Goal: Task Accomplishment & Management: Use online tool/utility

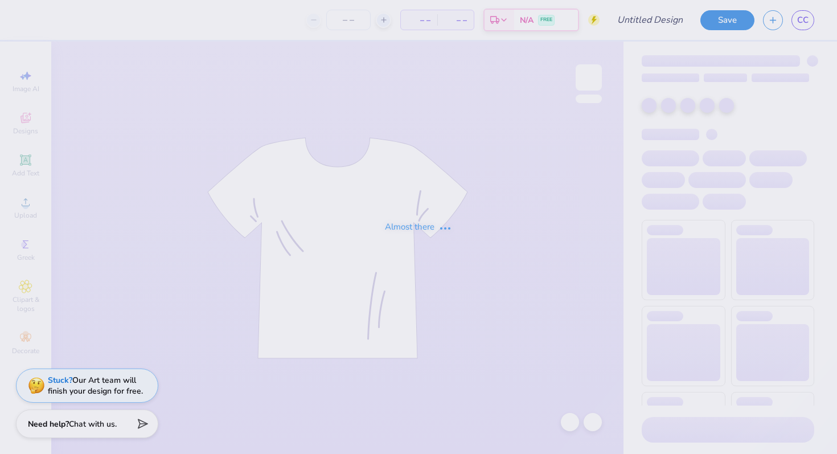
type input "family weekend"
type input "50"
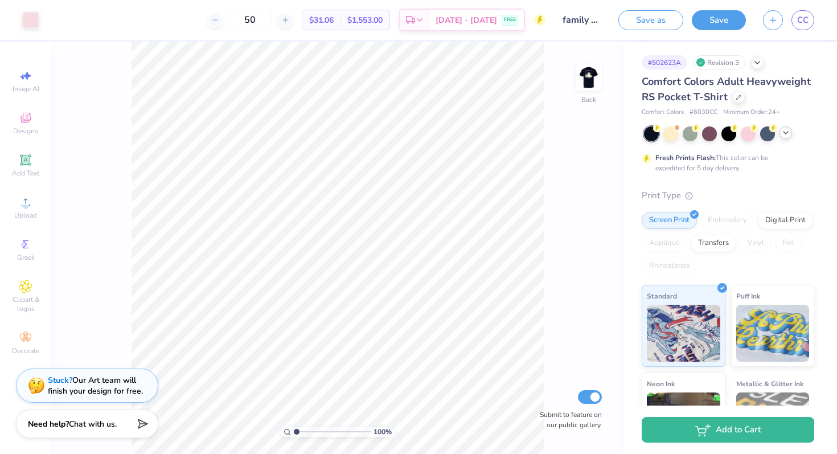
click at [786, 136] on icon at bounding box center [785, 132] width 9 height 9
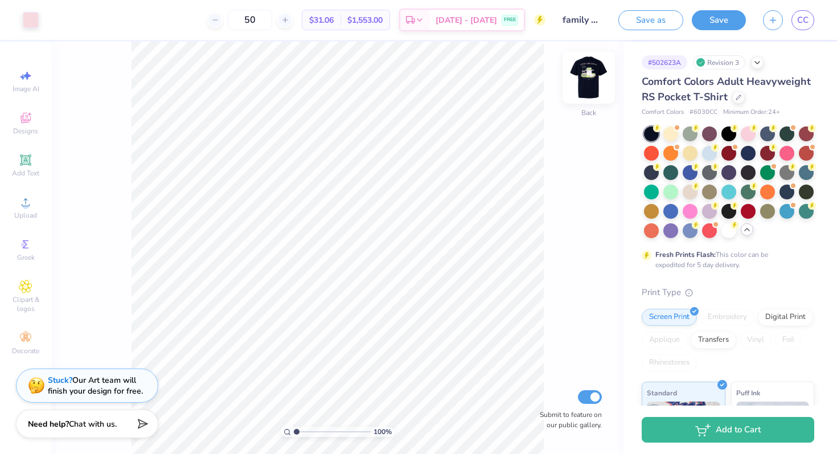
click at [584, 71] on img at bounding box center [589, 78] width 46 height 46
click at [584, 71] on img at bounding box center [588, 77] width 23 height 23
click at [674, 130] on div at bounding box center [670, 132] width 15 height 15
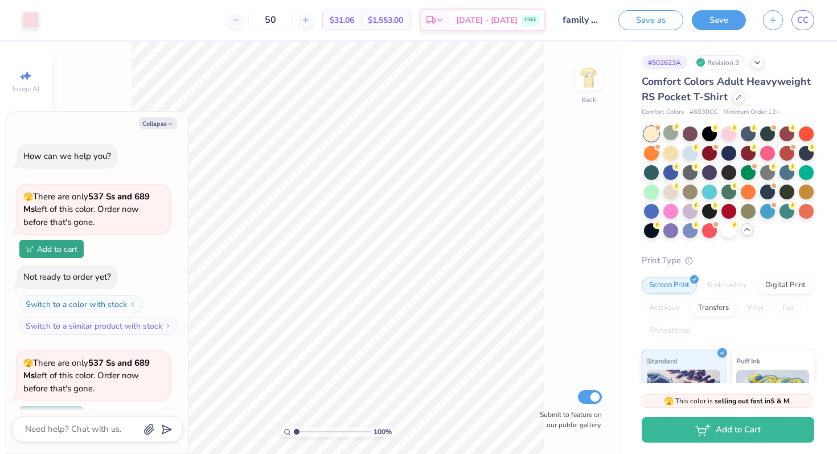
scroll to position [99, 0]
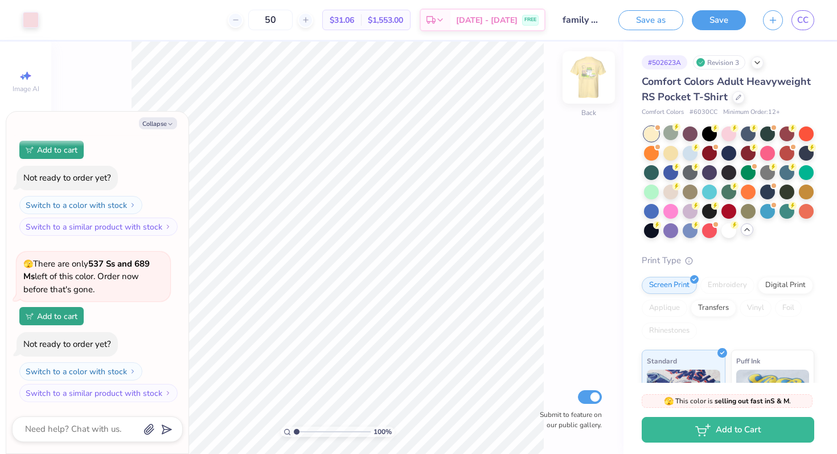
click at [592, 84] on img at bounding box center [589, 78] width 46 height 46
click at [592, 84] on img at bounding box center [588, 77] width 23 height 23
click at [688, 156] on div at bounding box center [690, 152] width 15 height 15
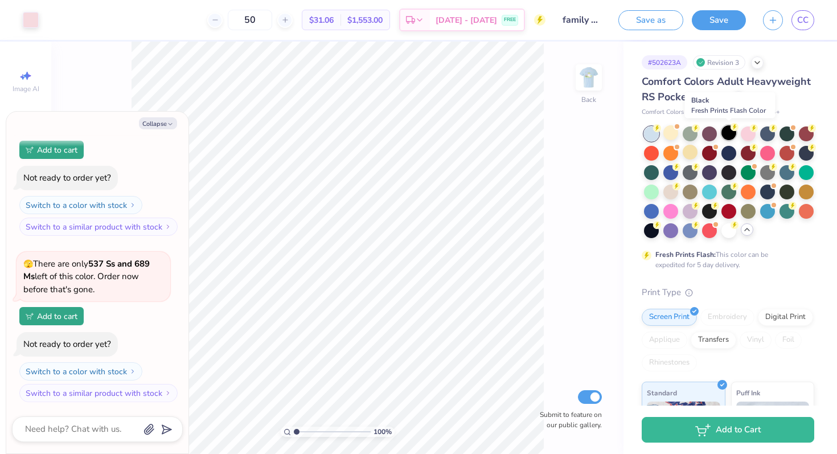
click at [727, 136] on div at bounding box center [728, 132] width 15 height 15
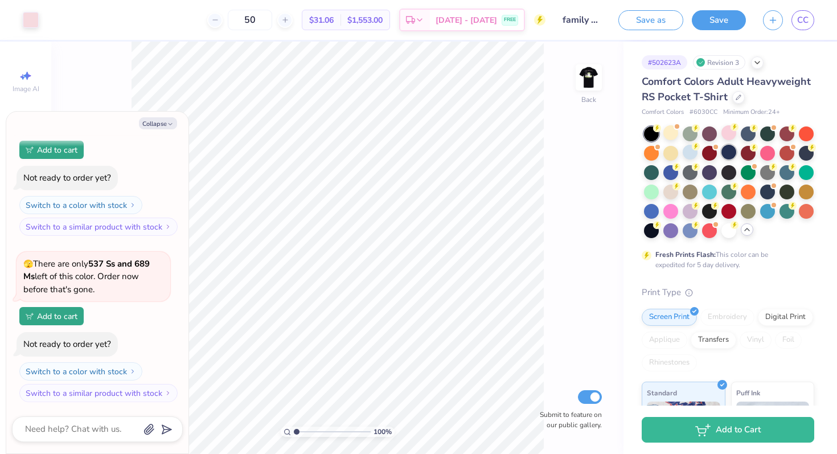
click at [729, 159] on div at bounding box center [728, 152] width 15 height 15
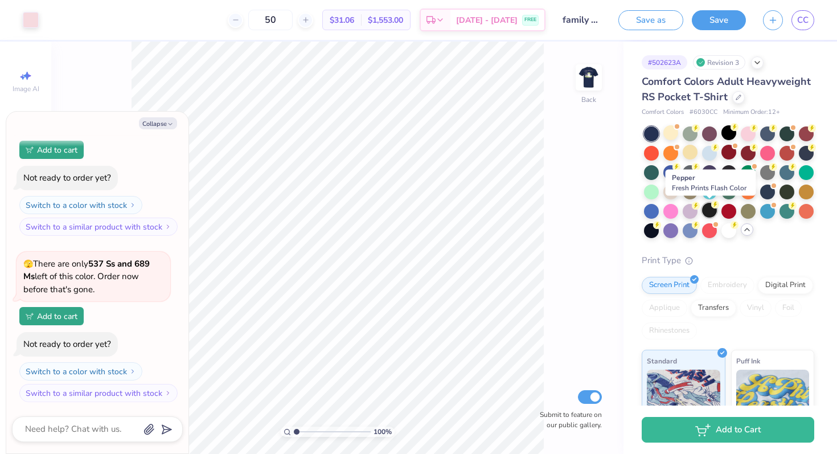
click at [708, 212] on div at bounding box center [709, 210] width 15 height 15
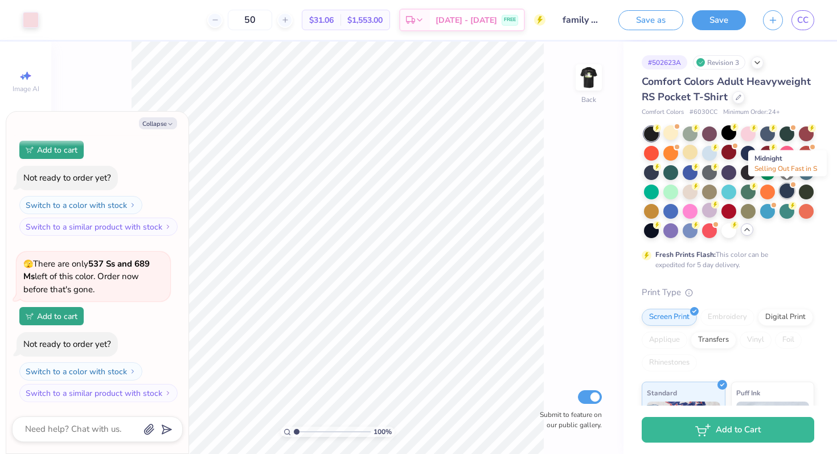
click at [788, 192] on div at bounding box center [787, 190] width 15 height 15
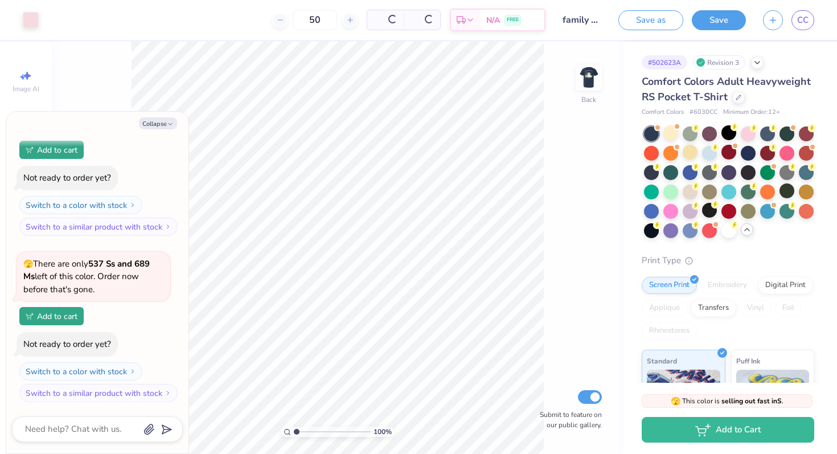
scroll to position [253, 0]
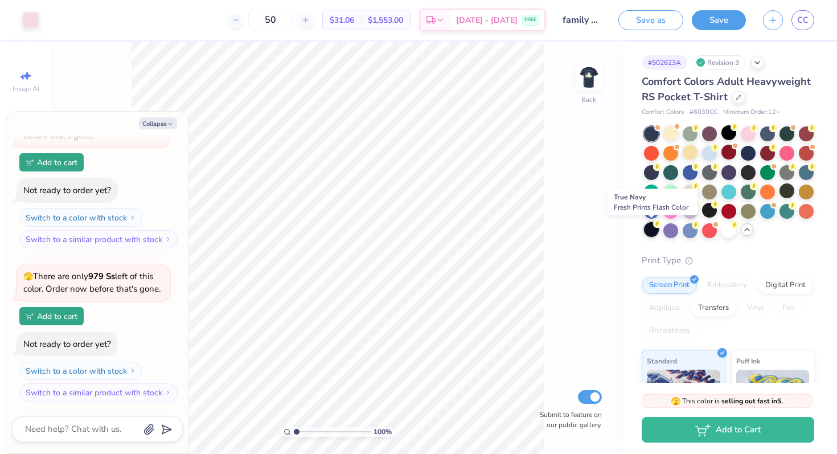
click at [651, 230] on div at bounding box center [651, 229] width 15 height 15
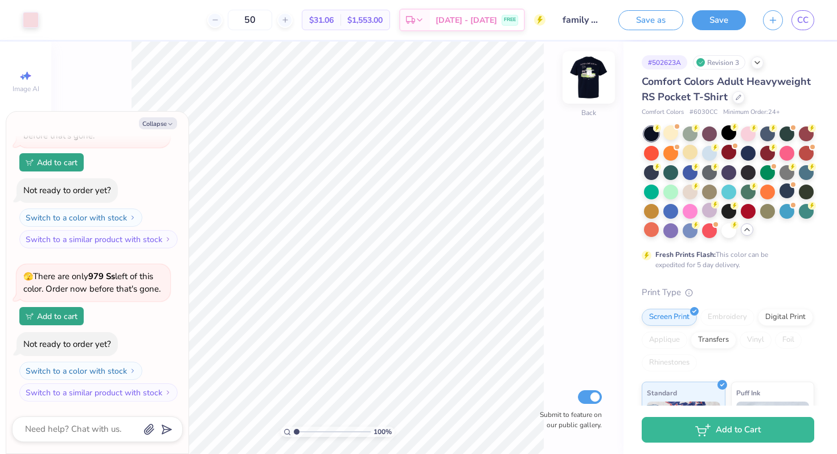
click at [586, 74] on img at bounding box center [589, 78] width 46 height 46
click at [711, 154] on div at bounding box center [709, 152] width 15 height 15
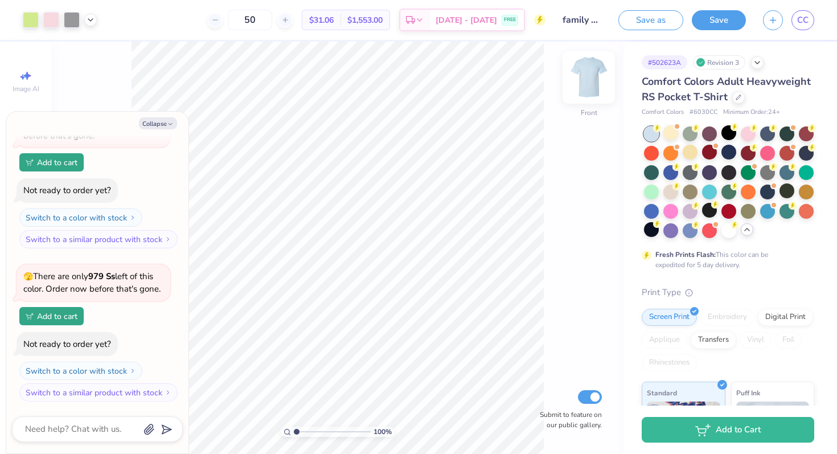
click at [593, 75] on img at bounding box center [589, 78] width 46 height 46
click at [585, 89] on img at bounding box center [589, 78] width 46 height 46
click at [790, 133] on div at bounding box center [787, 132] width 15 height 15
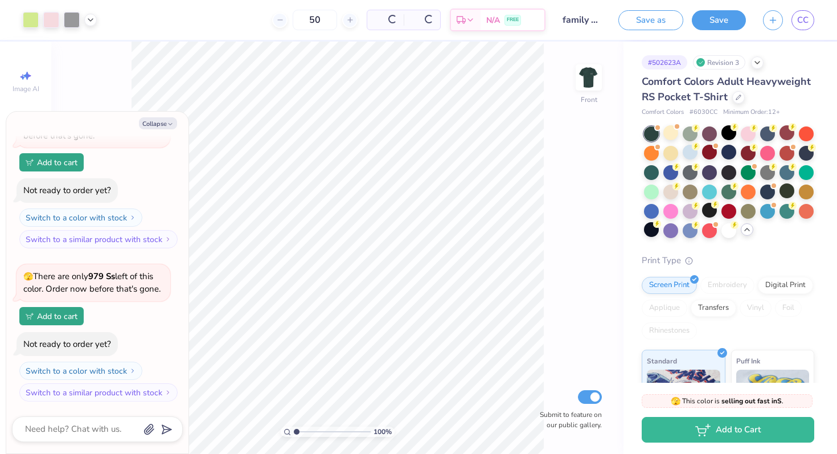
scroll to position [406, 0]
click at [728, 154] on div at bounding box center [728, 152] width 15 height 15
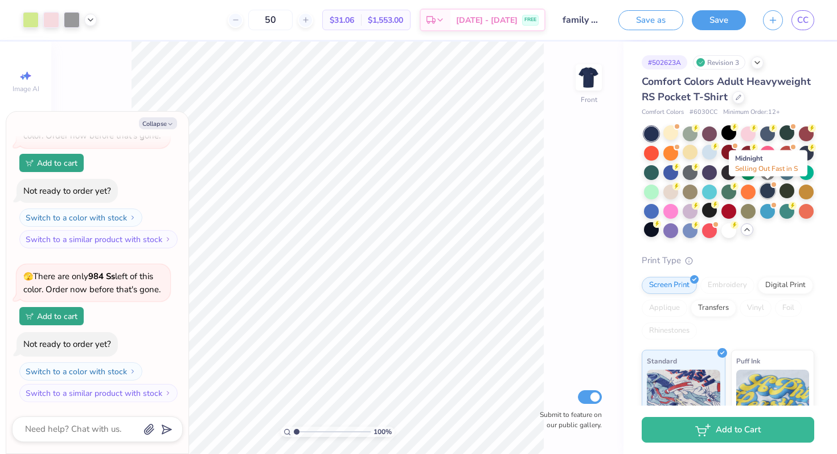
click at [765, 192] on div at bounding box center [767, 190] width 15 height 15
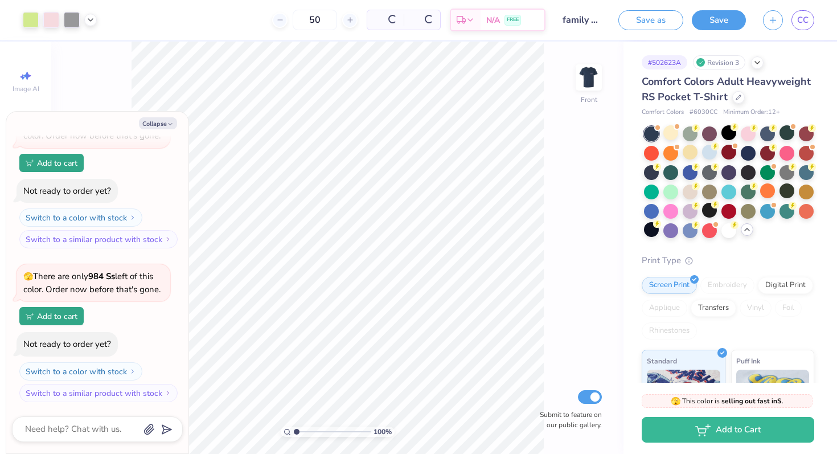
scroll to position [560, 0]
click at [583, 76] on img at bounding box center [589, 78] width 46 height 46
click at [583, 76] on img at bounding box center [588, 77] width 23 height 23
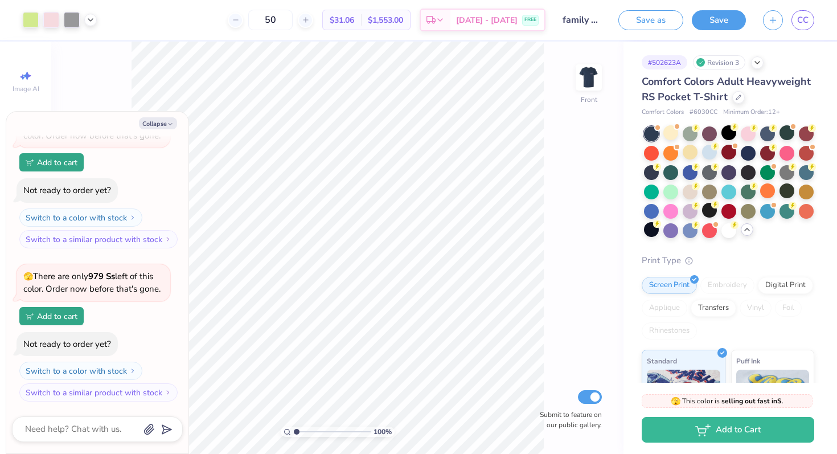
click at [583, 76] on img at bounding box center [588, 77] width 23 height 23
click at [595, 79] on img at bounding box center [589, 78] width 46 height 46
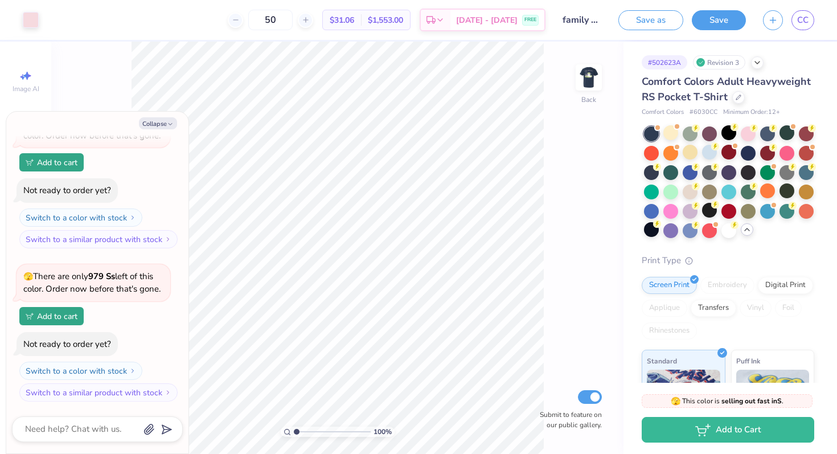
click at [146, 129] on div "Collapse How can we help you? 🫣 There are only 537 Ss and 689 Ms left of this c…" at bounding box center [97, 283] width 182 height 342
click at [151, 120] on button "Collapse" at bounding box center [158, 123] width 38 height 12
type textarea "x"
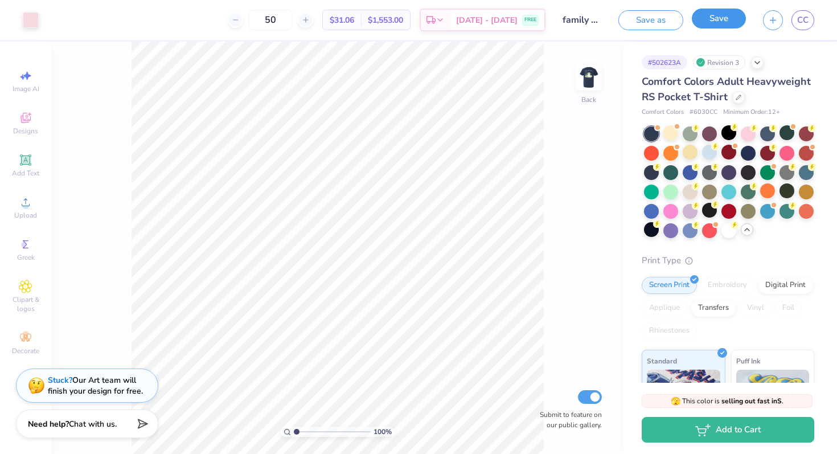
click at [705, 24] on button "Save" at bounding box center [719, 19] width 54 height 20
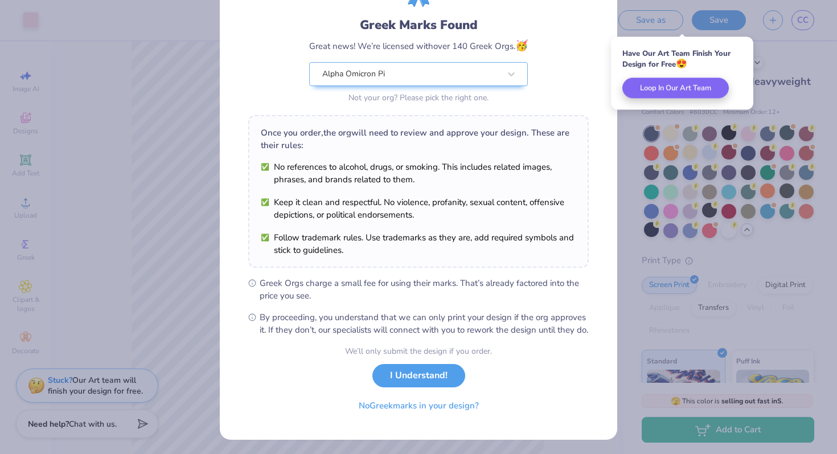
scroll to position [79, 0]
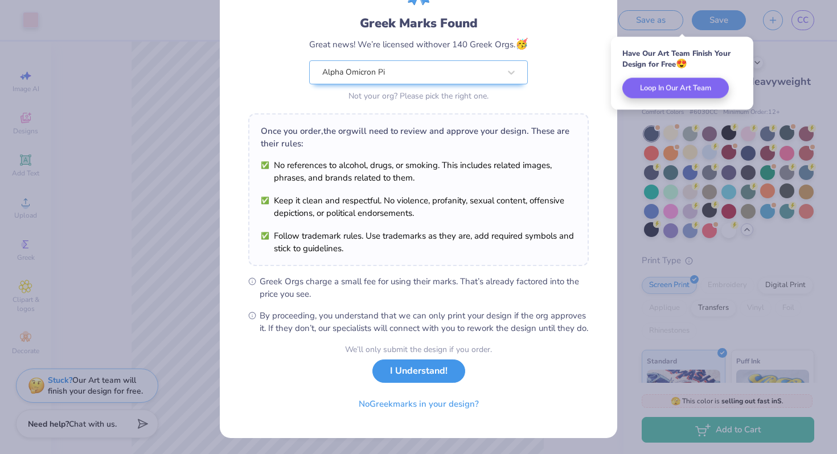
click at [444, 371] on button "I Understand!" at bounding box center [418, 370] width 93 height 23
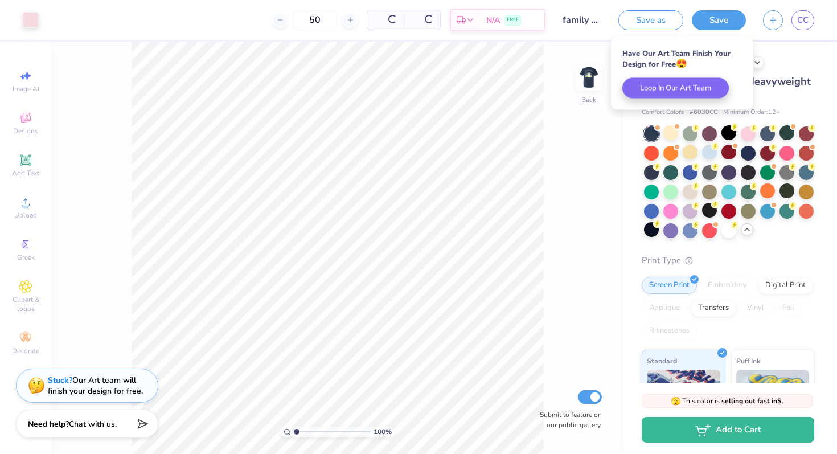
scroll to position [0, 0]
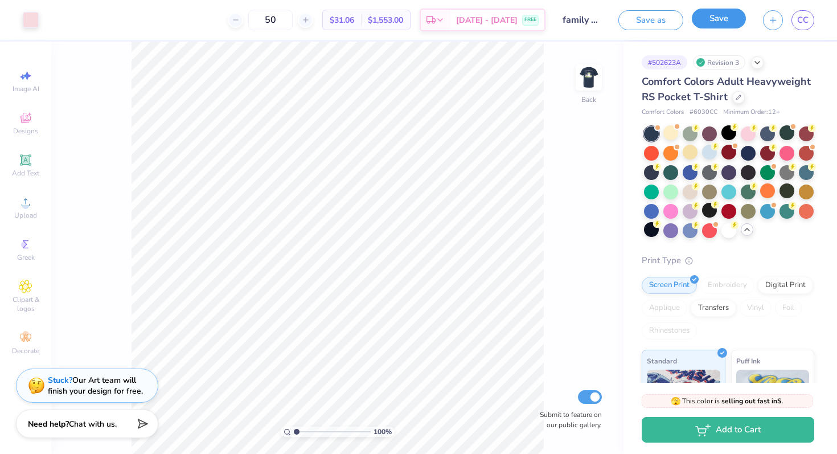
click at [731, 22] on button "Save" at bounding box center [719, 19] width 54 height 20
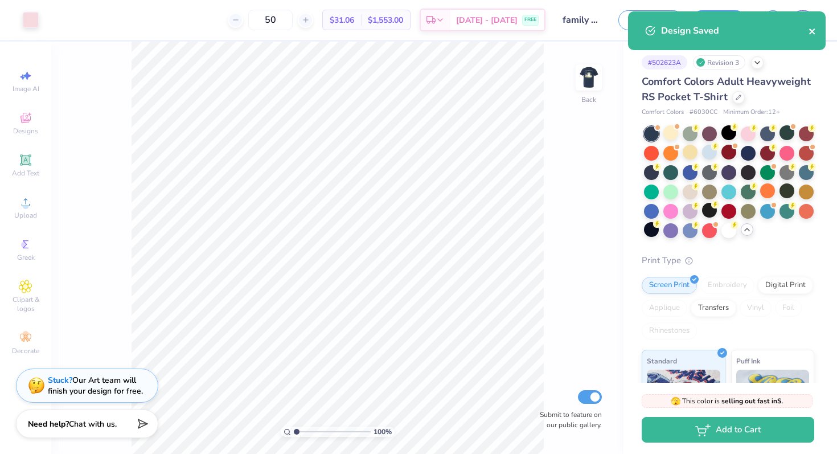
click at [813, 30] on icon "close" at bounding box center [812, 31] width 6 height 6
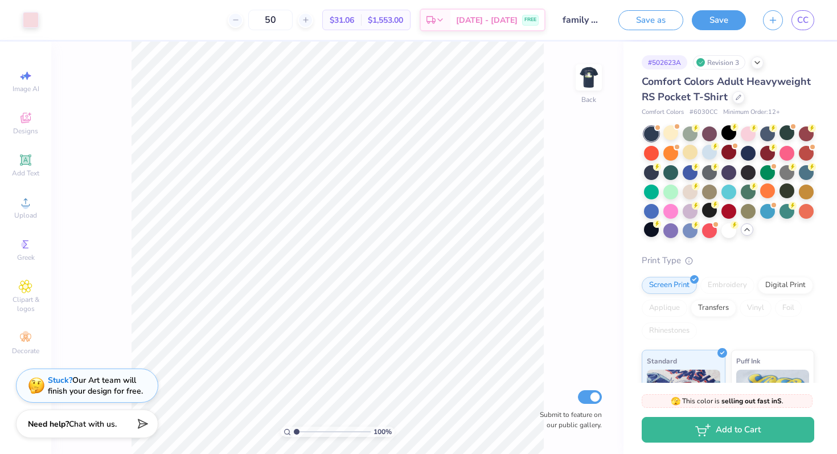
click at [807, 25] on div "Design Saved" at bounding box center [727, 35] width 202 height 52
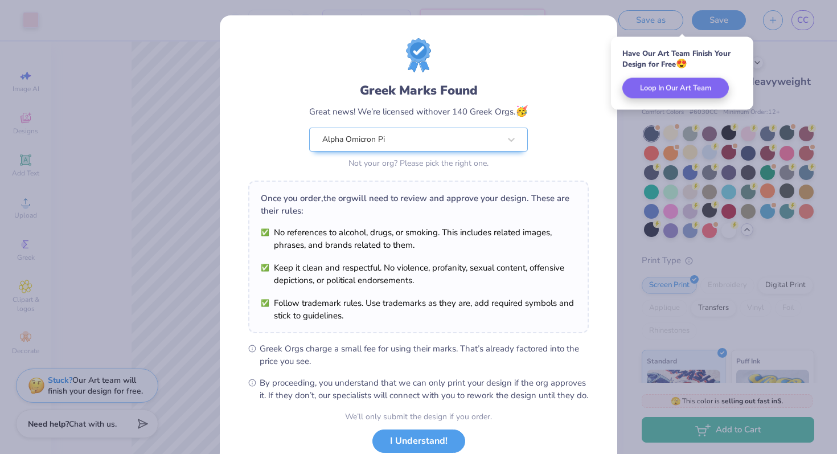
scroll to position [79, 0]
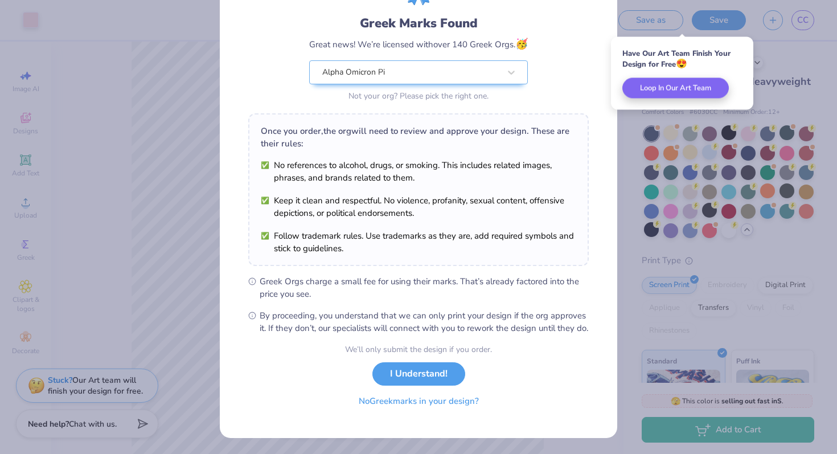
click at [422, 405] on button "No Greek marks in your design?" at bounding box center [419, 400] width 140 height 23
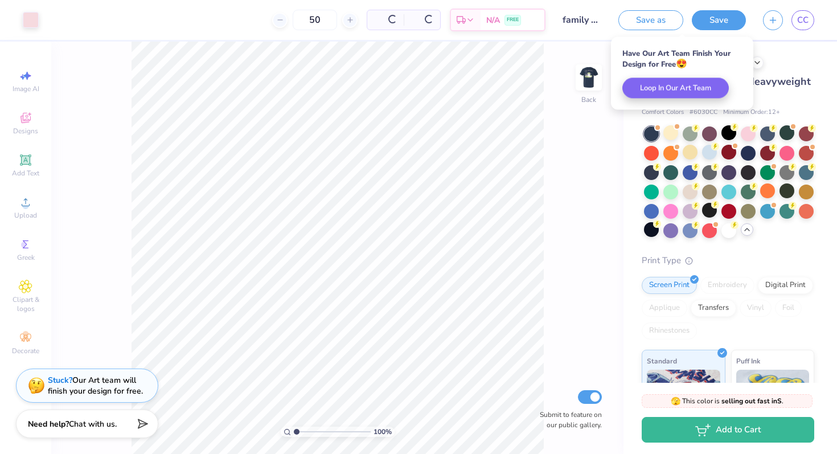
scroll to position [0, 0]
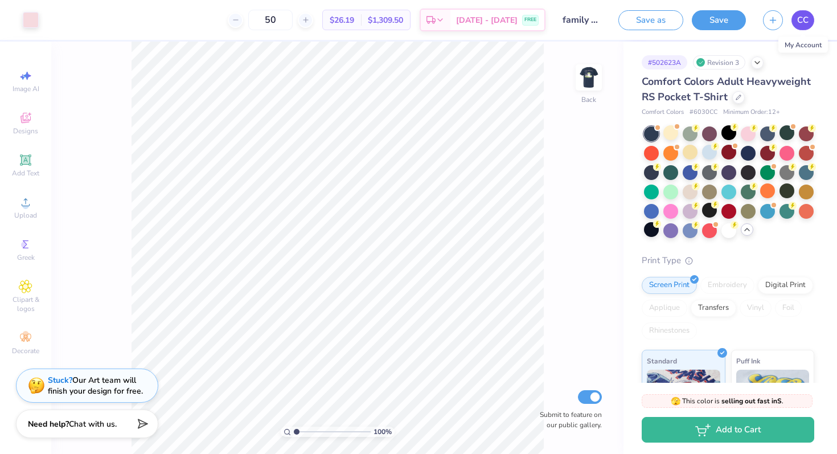
click at [794, 21] on link "CC" at bounding box center [802, 20] width 23 height 20
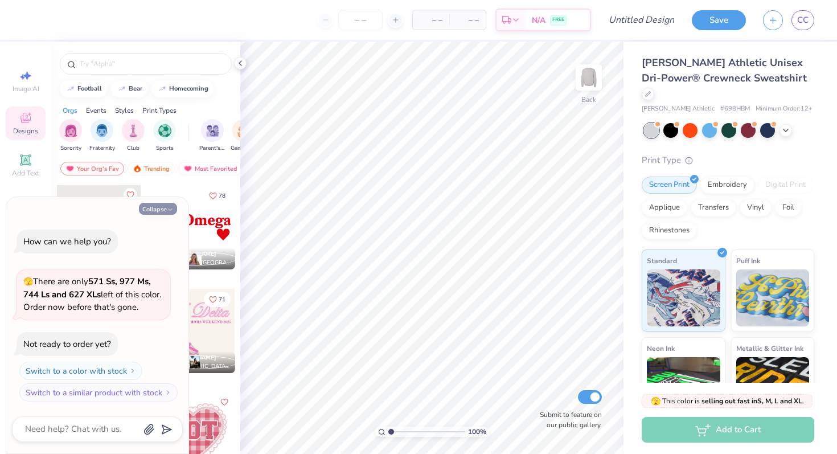
click at [153, 210] on button "Collapse" at bounding box center [158, 209] width 38 height 12
type textarea "x"
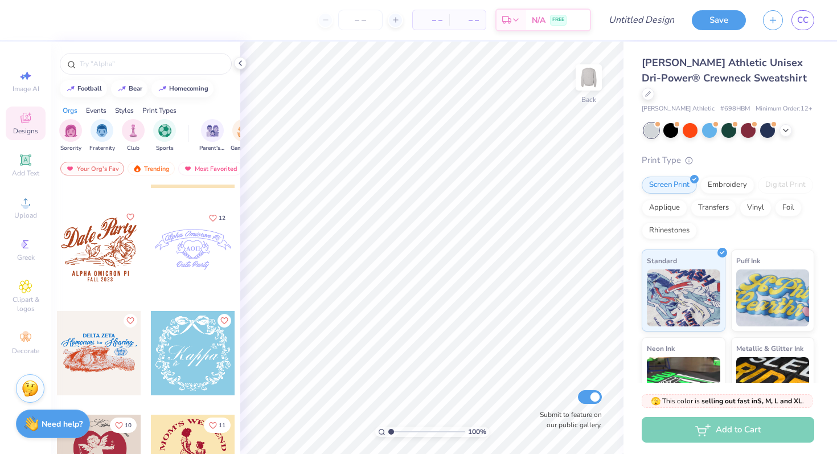
scroll to position [724, 0]
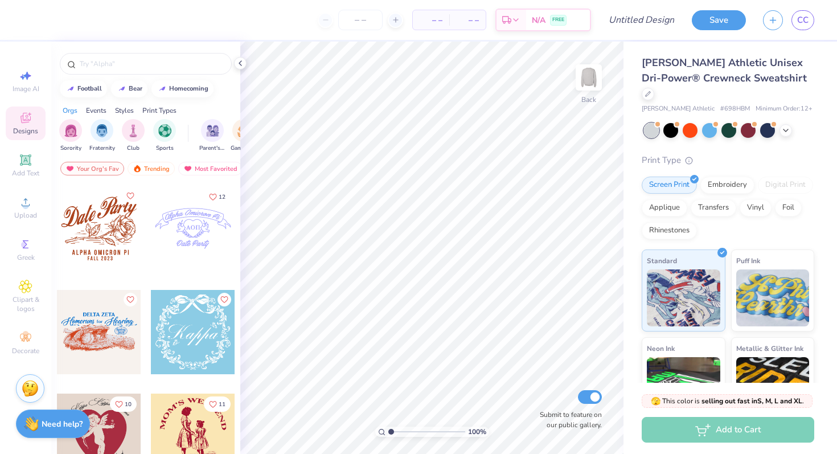
click at [109, 440] on div at bounding box center [99, 435] width 84 height 84
click at [113, 445] on div at bounding box center [99, 435] width 84 height 84
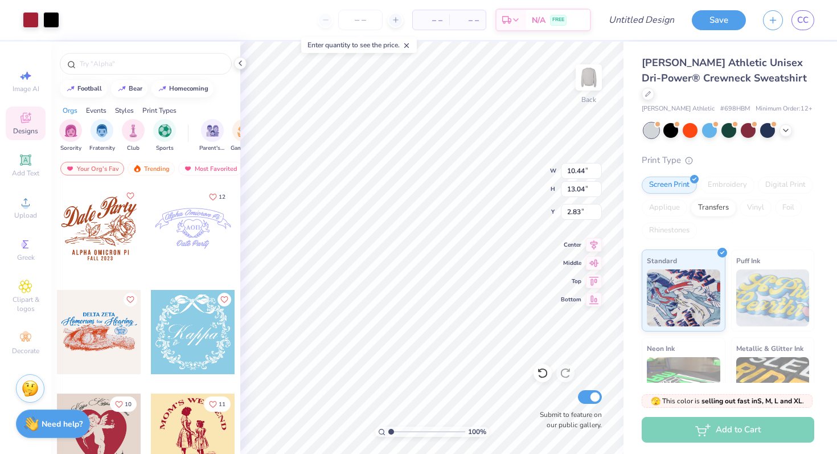
type input "10.44"
type input "13.04"
type input "1.67"
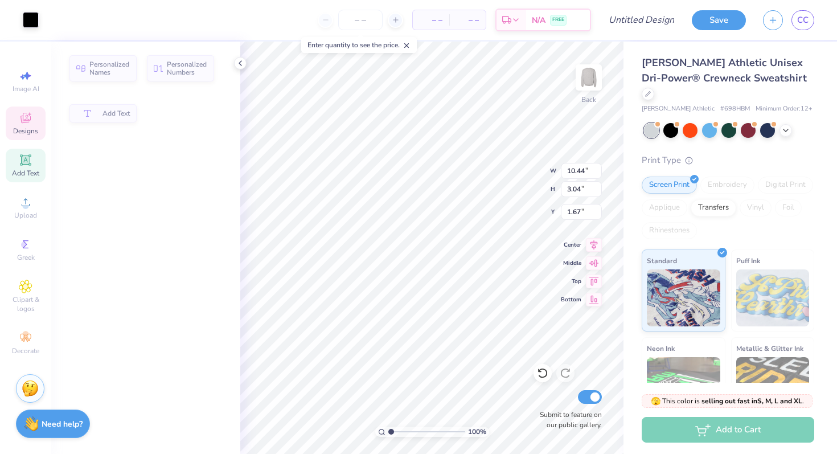
type input "3.04"
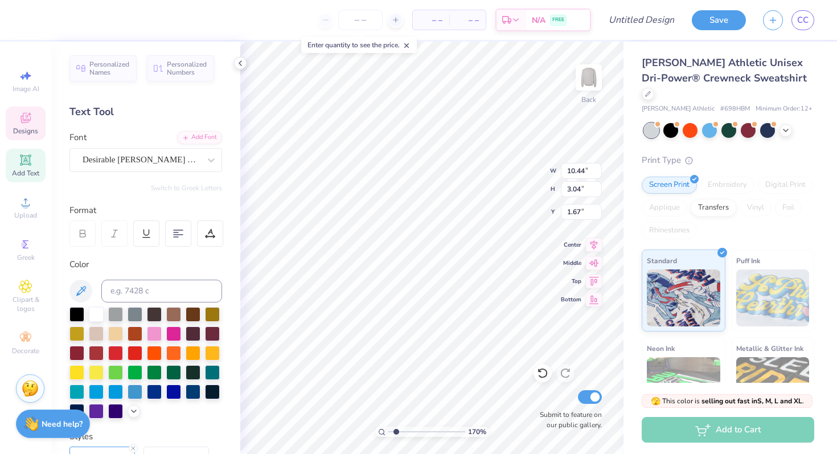
type input "2.66"
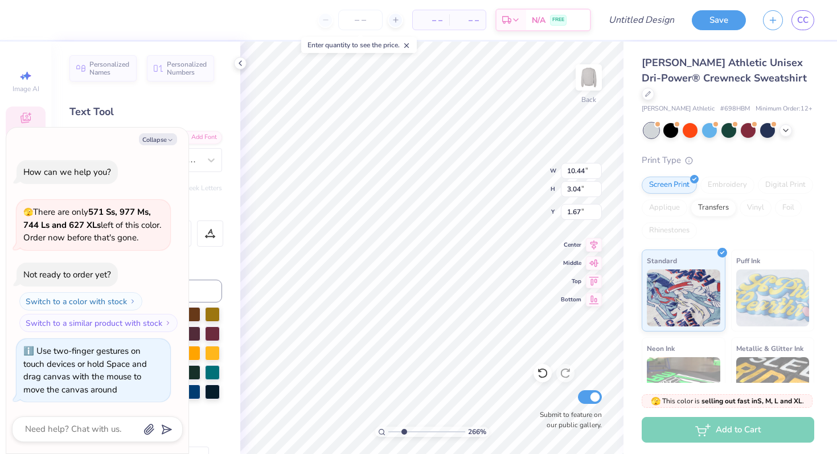
type textarea "x"
drag, startPoint x: 391, startPoint y: 431, endPoint x: 403, endPoint y: 432, distance: 12.0
type input "2.66"
click at [403, 432] on input "range" at bounding box center [426, 431] width 77 height 10
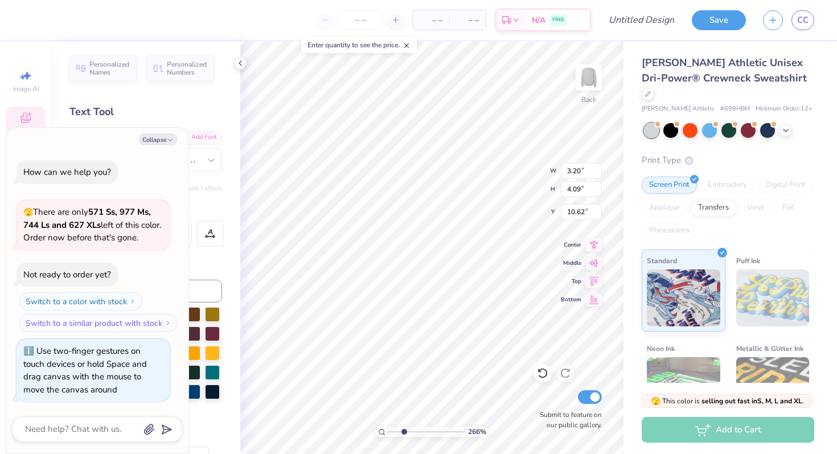
type textarea "x"
type textarea "P"
type textarea "x"
type textarea "Pi"
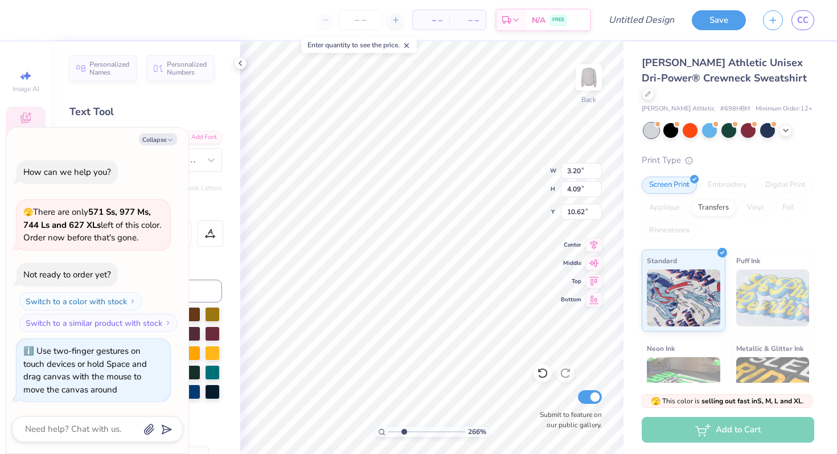
type textarea "x"
type textarea "Pi"
type textarea "x"
type textarea "Pi D"
type textarea "x"
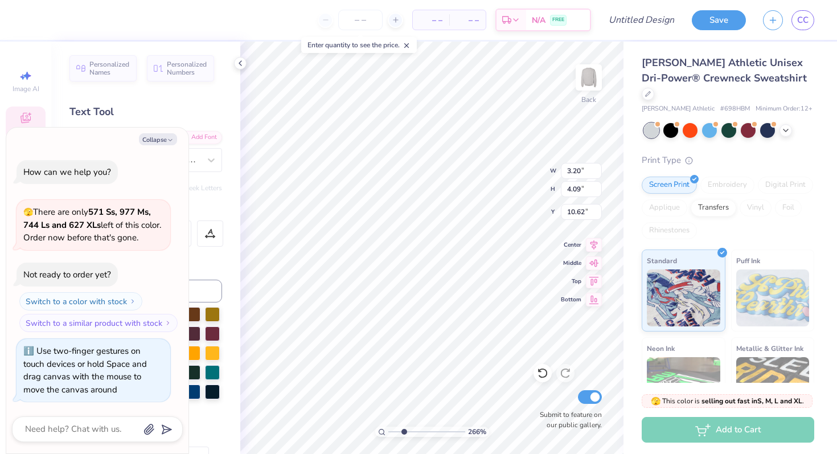
type textarea "Pi De"
type textarea "x"
type textarea "Pi Del"
type textarea "x"
type textarea "Pi Delta"
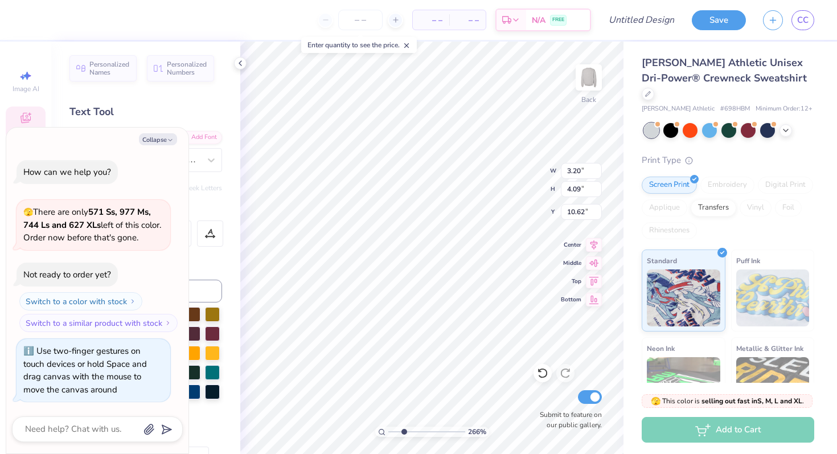
scroll to position [0, 1]
type textarea "x"
type textarea "204"
type textarea "x"
type textarea "2"
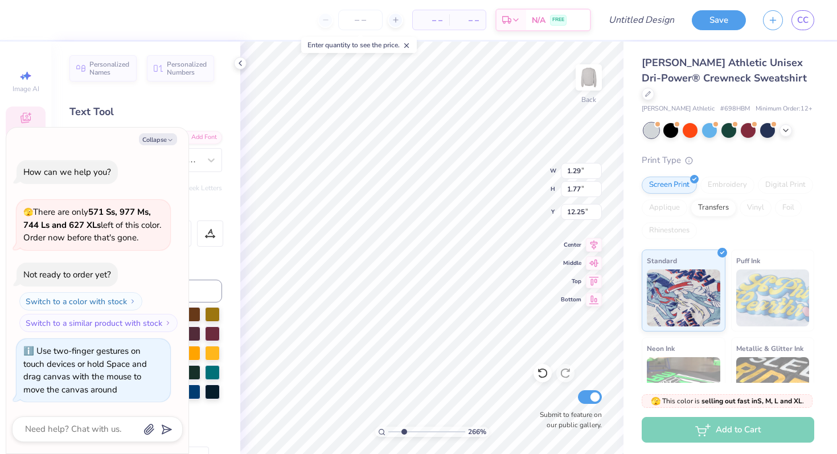
type textarea "x"
type input "2.8"
type textarea "x"
type input "2.37"
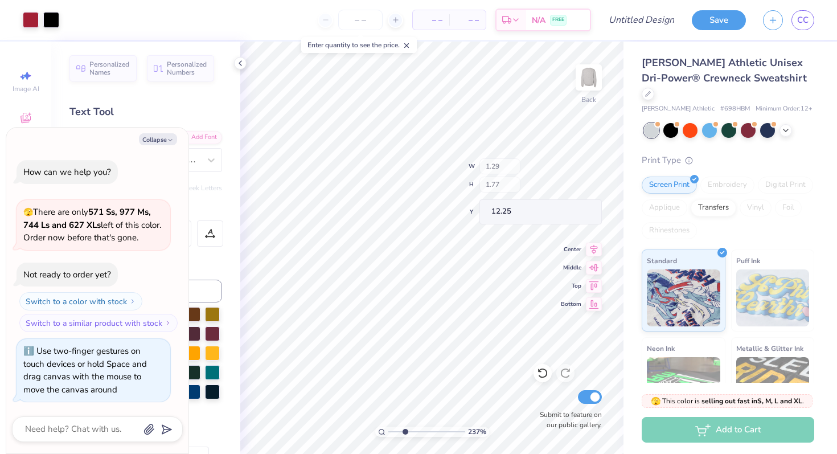
type textarea "x"
type input "2.1"
click at [399, 431] on input "range" at bounding box center [426, 431] width 77 height 10
type textarea "x"
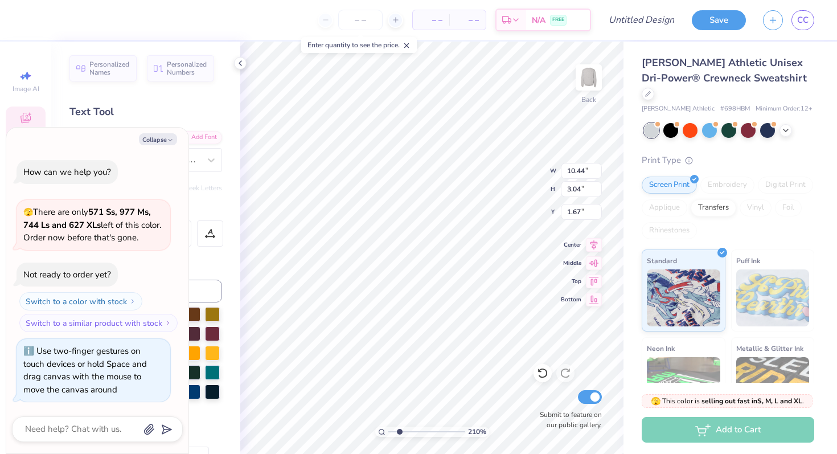
type textarea "A"
type textarea "x"
type textarea "Al"
type textarea "x"
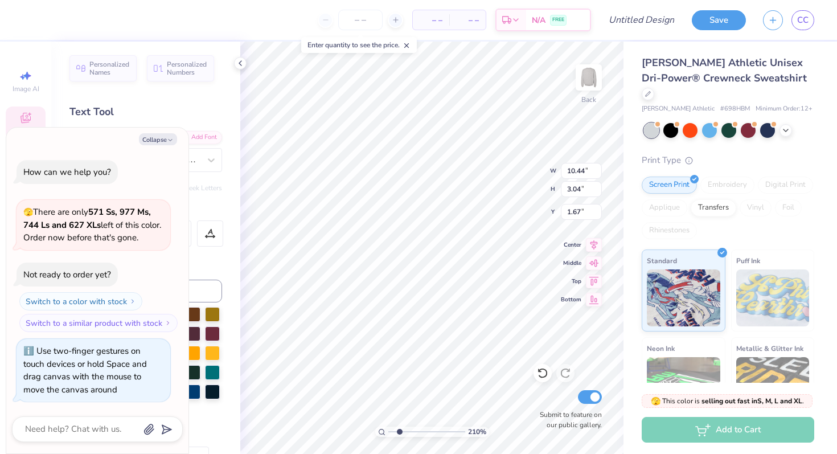
type textarea "Alph"
type textarea "x"
type textarea "Alpha"
type textarea "x"
type textarea "Alpha"
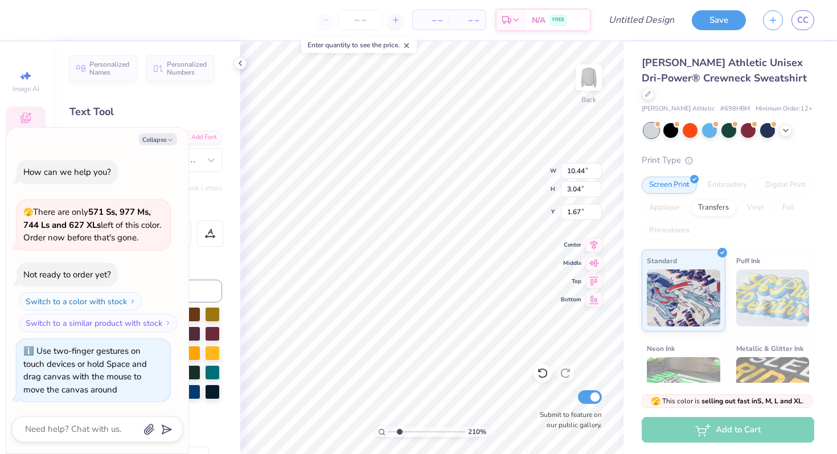
type textarea "x"
type textarea "Alpha O"
type textarea "x"
type textarea "Alpha Om"
type textarea "x"
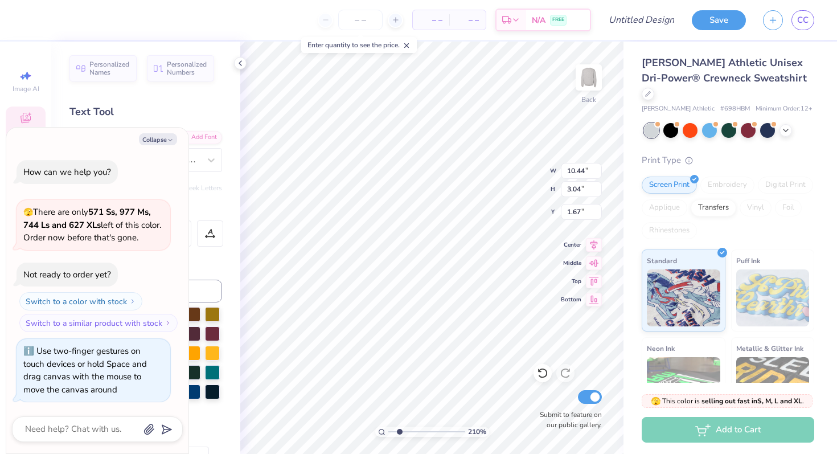
type textarea "Alpha Omic"
type textarea "x"
type textarea "Alpha Omicron"
type textarea "x"
type textarea "Alpha Omicron"
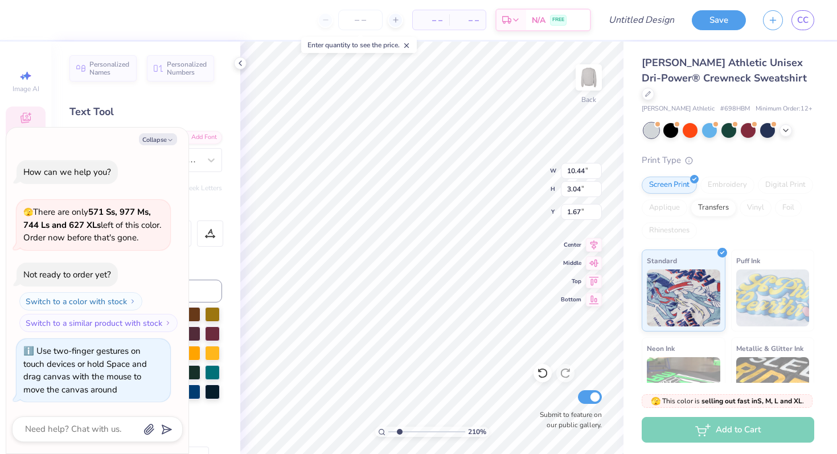
type textarea "x"
type textarea "Alpha Omicron P"
type textarea "x"
type textarea "Alpha Omicron Pi"
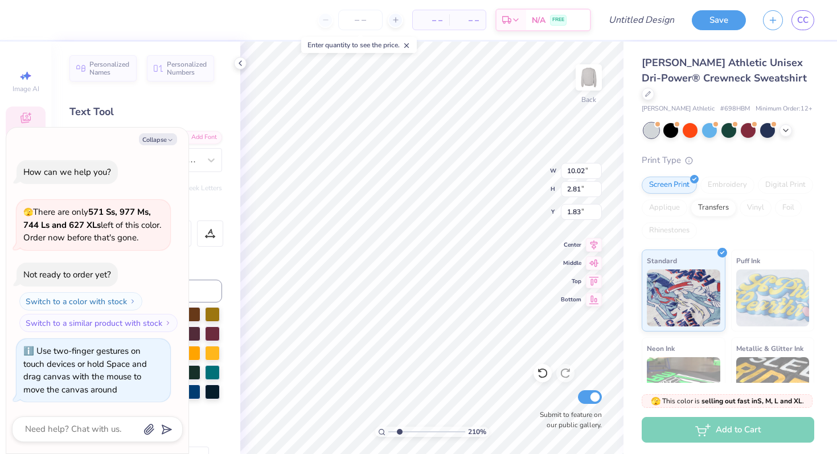
type textarea "x"
drag, startPoint x: 397, startPoint y: 430, endPoint x: 390, endPoint y: 430, distance: 7.4
type input "1"
click at [390, 430] on input "range" at bounding box center [426, 431] width 77 height 10
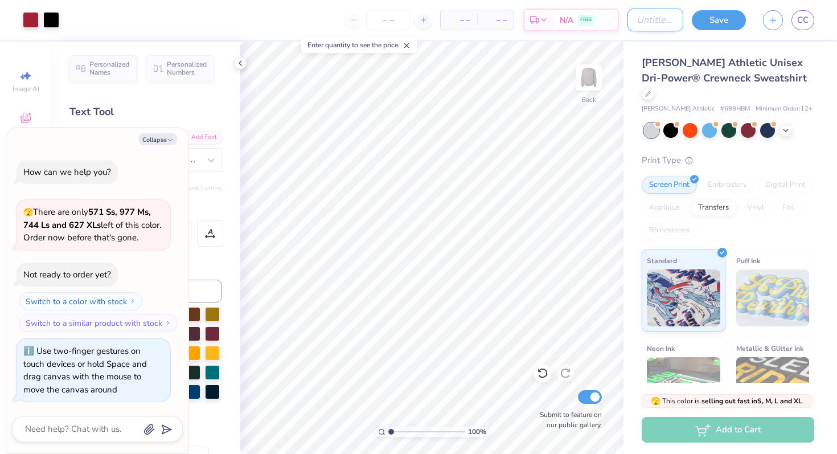
click at [655, 24] on input "Design Title" at bounding box center [656, 20] width 56 height 23
type input "g"
type textarea "x"
type input "ge"
type textarea "x"
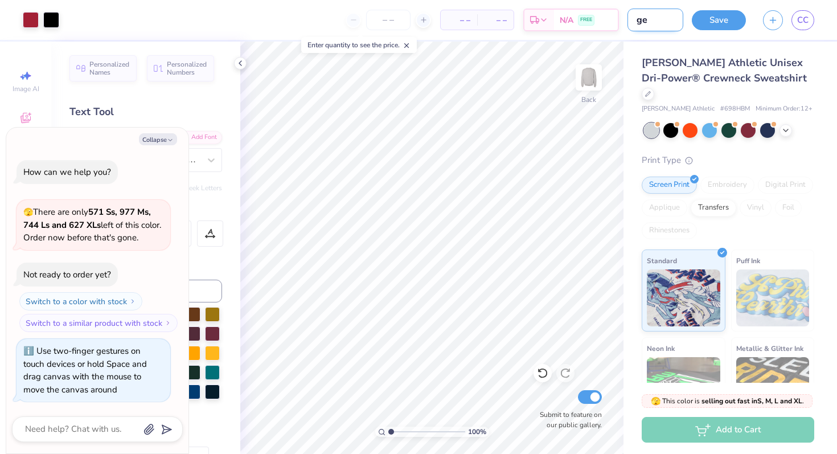
type input "gen"
type textarea "x"
type input "gen"
type textarea "x"
type input "gen m"
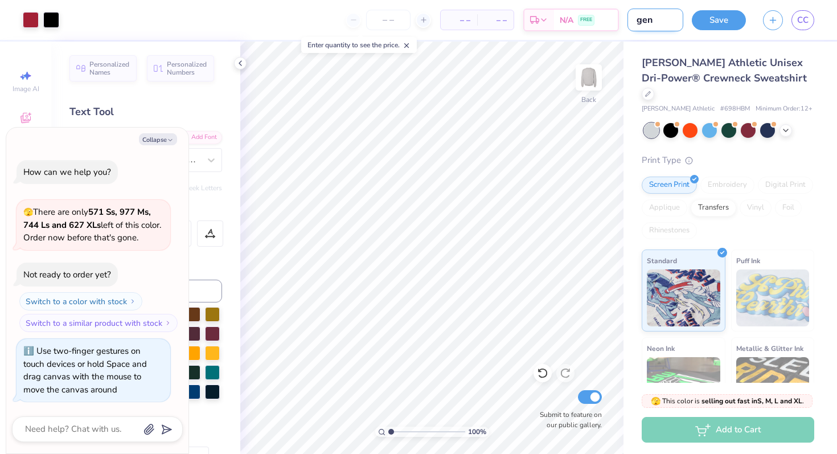
type textarea "x"
type input "gen me"
type textarea "x"
type input "gen mer"
type textarea "x"
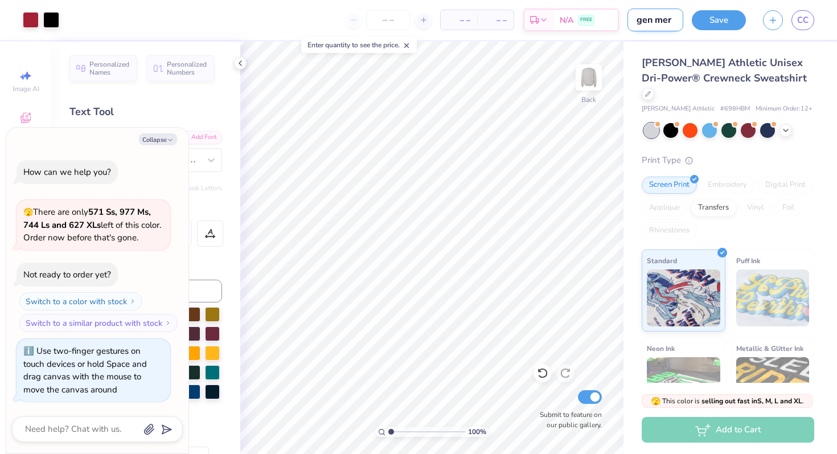
type input "gen merc"
type textarea "x"
type input "gen merch"
type textarea "x"
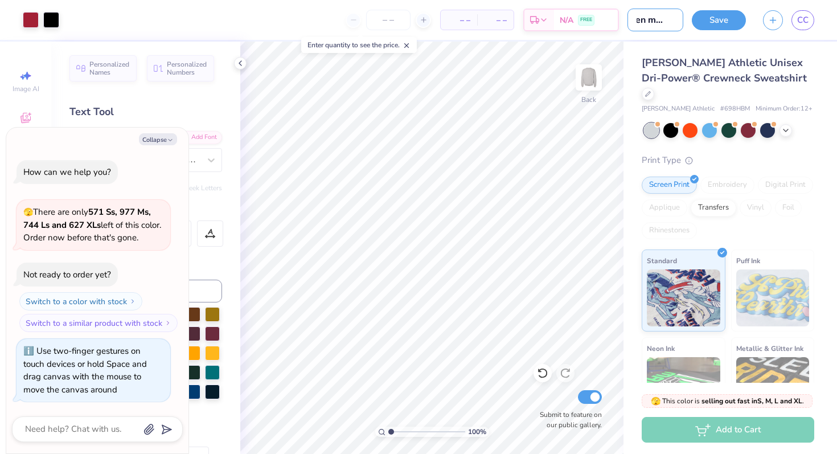
type input "gen merch"
type textarea "x"
type input "gen merch o"
type textarea "x"
type input "gen merch op"
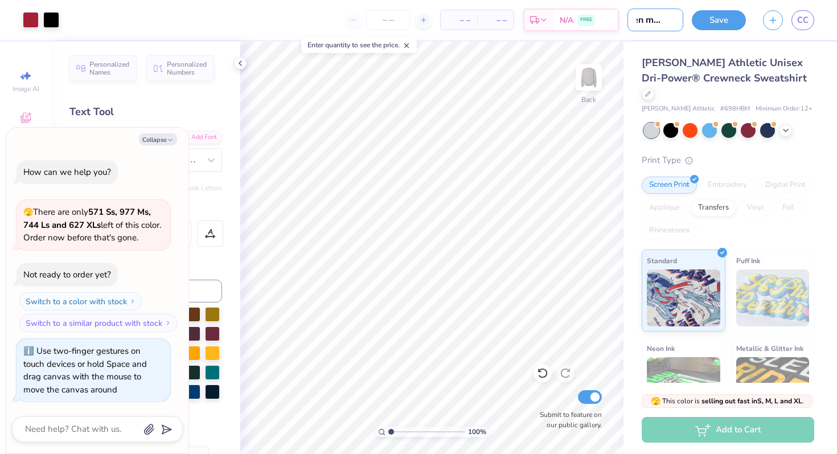
type textarea "x"
type input "gen merch opt"
type textarea "x"
type input "gen merch opti"
type textarea "x"
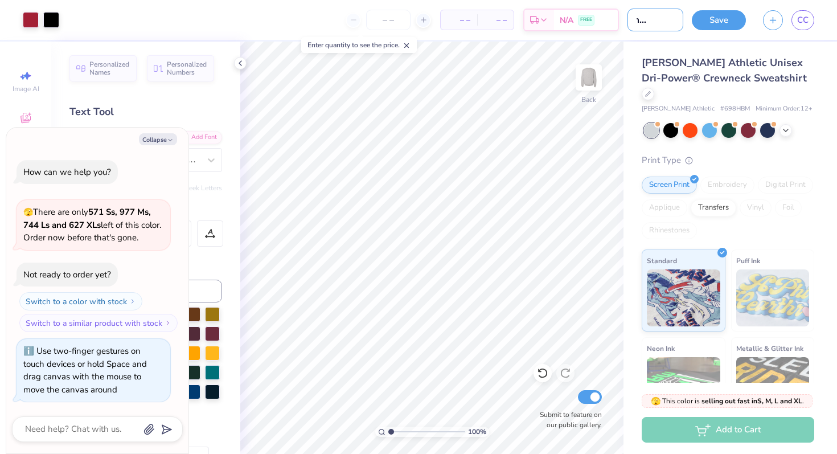
scroll to position [0, 36]
type input "gen merch optio"
type textarea "x"
type input "gen merch option"
type textarea "x"
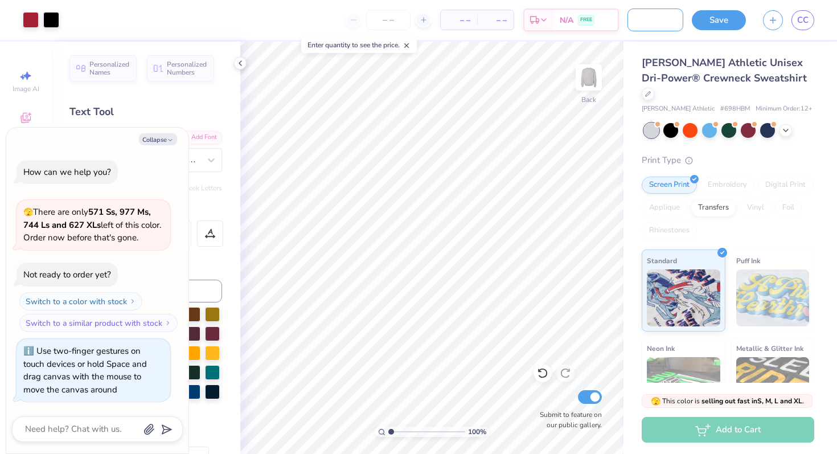
type input "gen merch option"
type textarea "x"
type input "gen merch option 2"
type textarea "x"
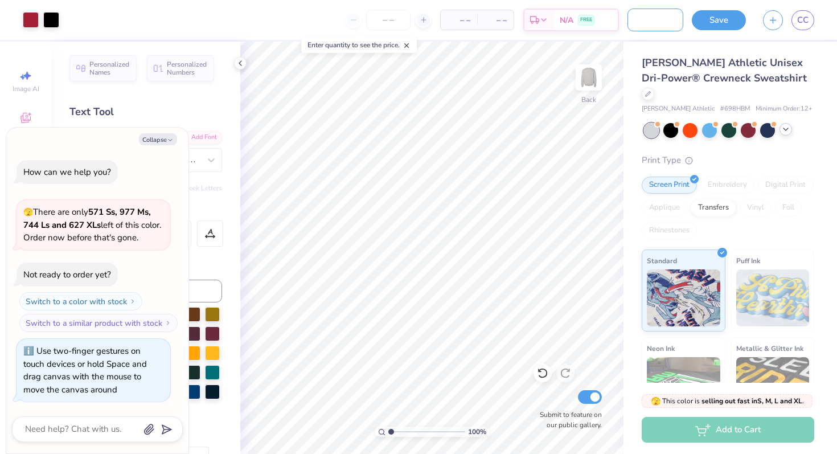
type input "gen merch option 2"
click at [785, 125] on icon at bounding box center [785, 129] width 9 height 9
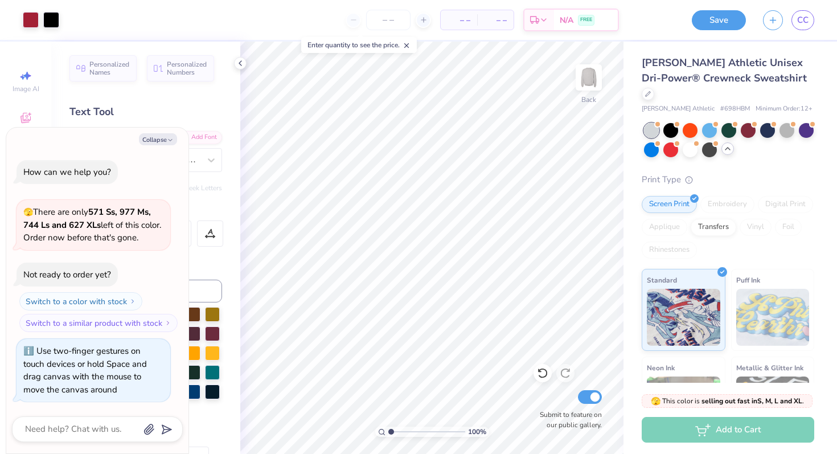
scroll to position [0, 0]
click at [720, 23] on button "Save" at bounding box center [719, 19] width 54 height 20
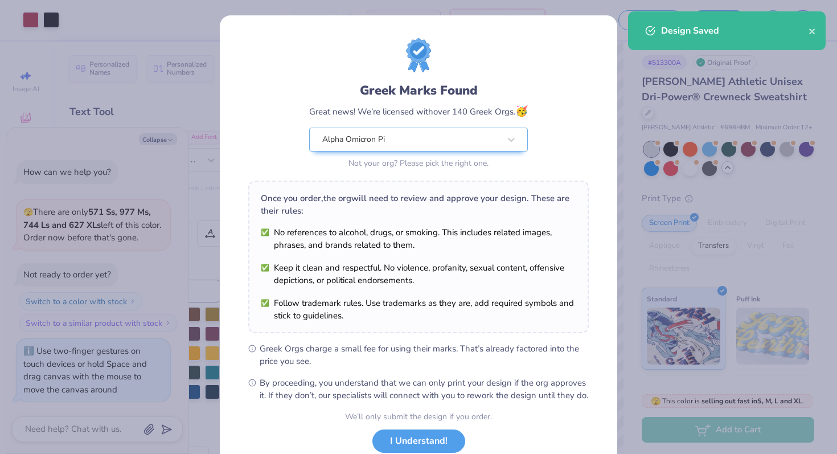
scroll to position [79, 0]
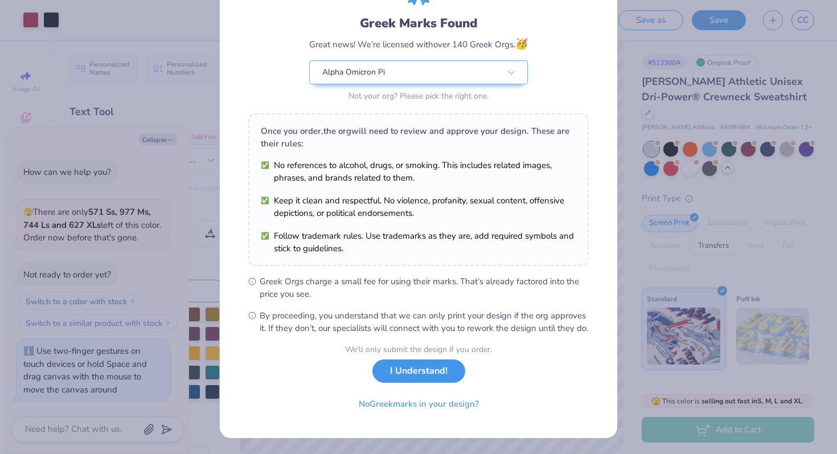
click at [436, 381] on button "I Understand!" at bounding box center [418, 370] width 93 height 23
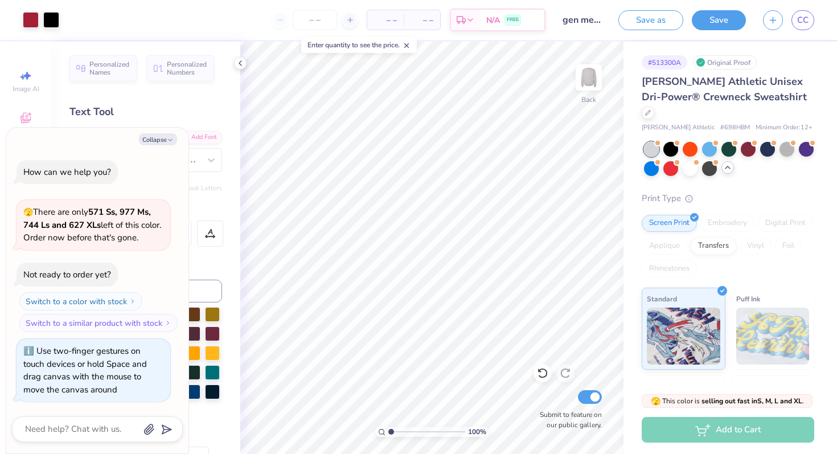
type textarea "x"
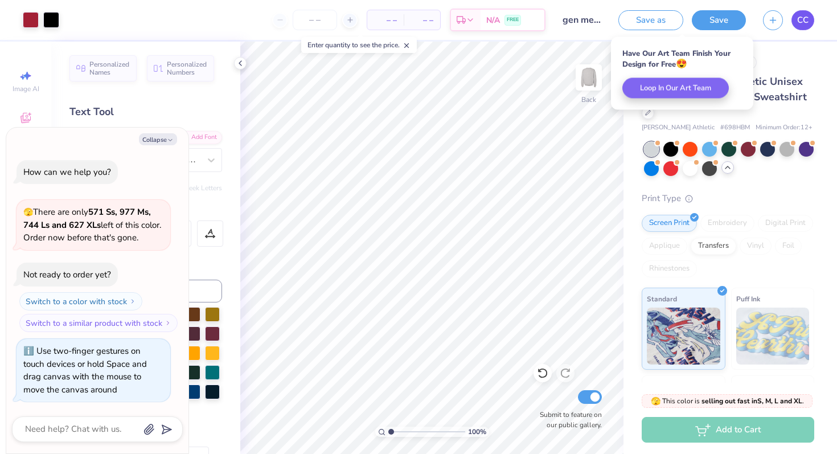
click at [802, 28] on link "CC" at bounding box center [802, 20] width 23 height 20
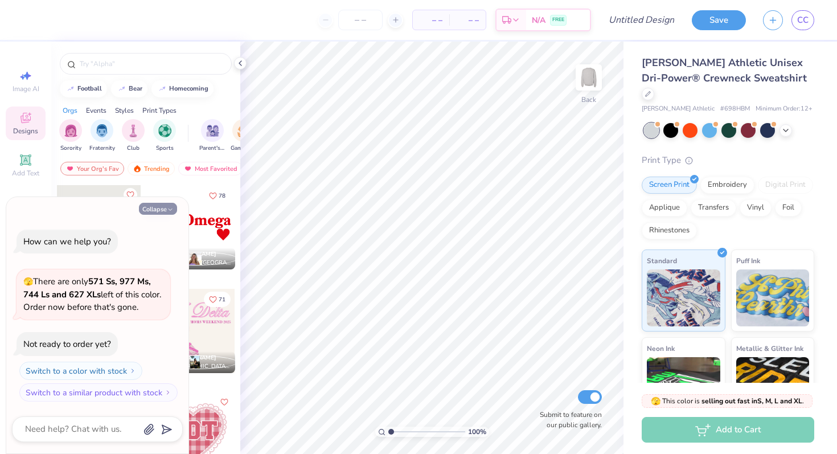
click at [157, 203] on button "Collapse" at bounding box center [158, 209] width 38 height 12
type textarea "x"
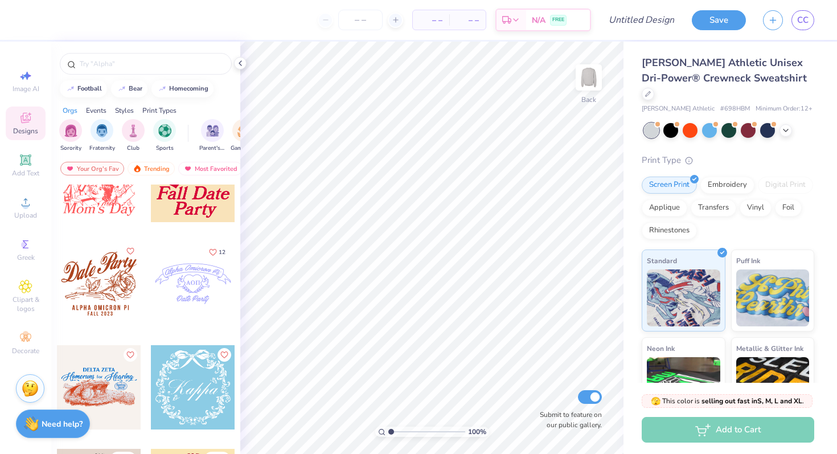
scroll to position [724, 0]
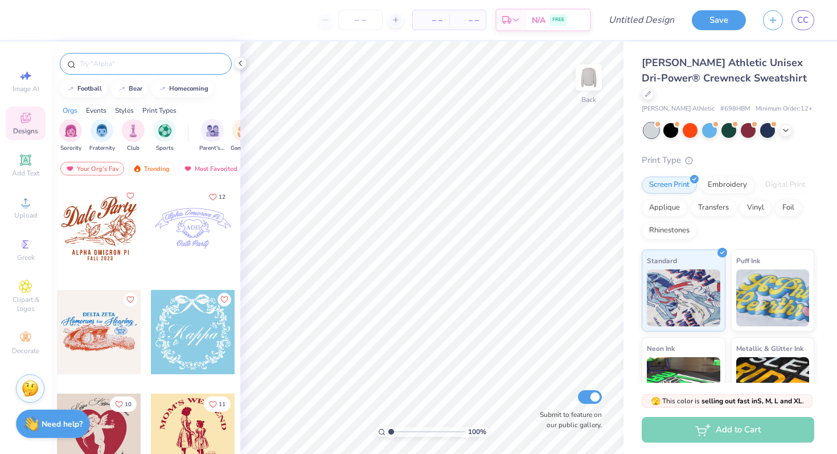
click at [136, 67] on input "text" at bounding box center [152, 63] width 146 height 11
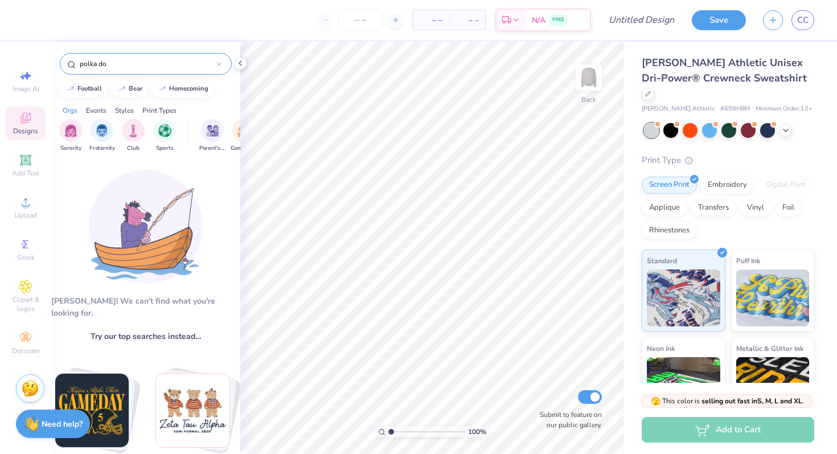
type input "polka dot"
click at [220, 61] on div at bounding box center [219, 64] width 5 height 10
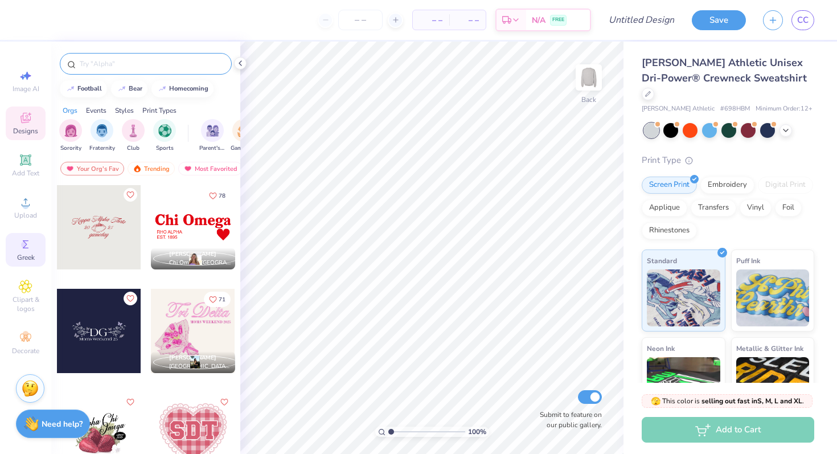
click at [32, 240] on icon at bounding box center [26, 244] width 14 height 14
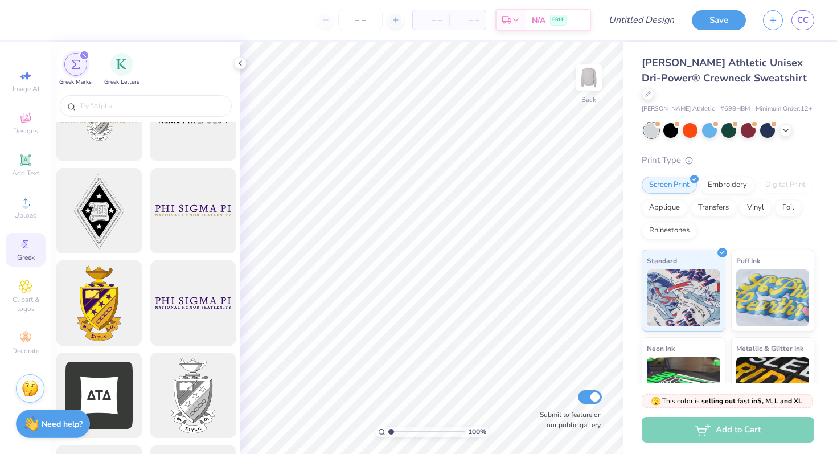
scroll to position [0, 0]
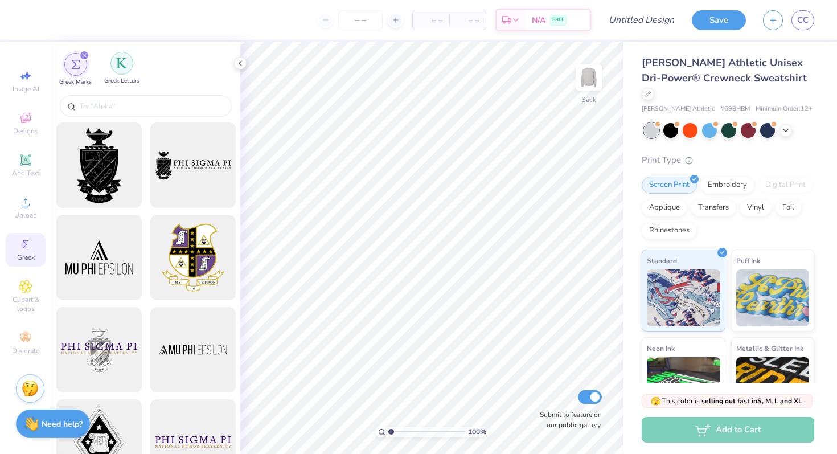
click at [122, 63] on img "filter for Greek Letters" at bounding box center [121, 63] width 11 height 11
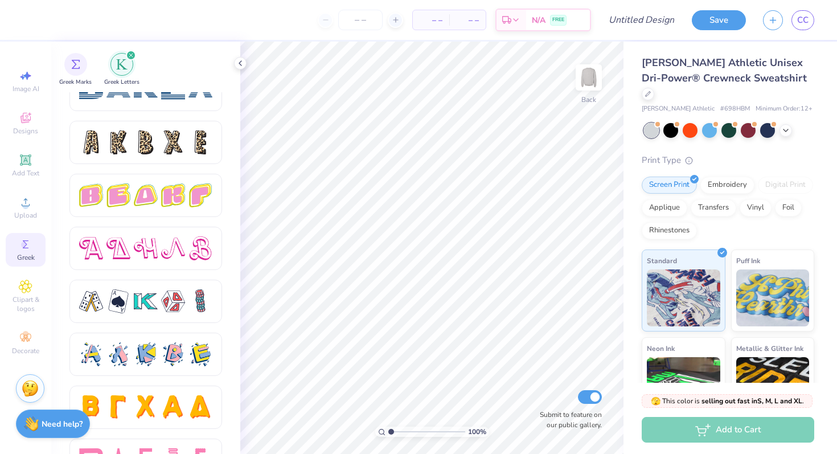
scroll to position [1914, 0]
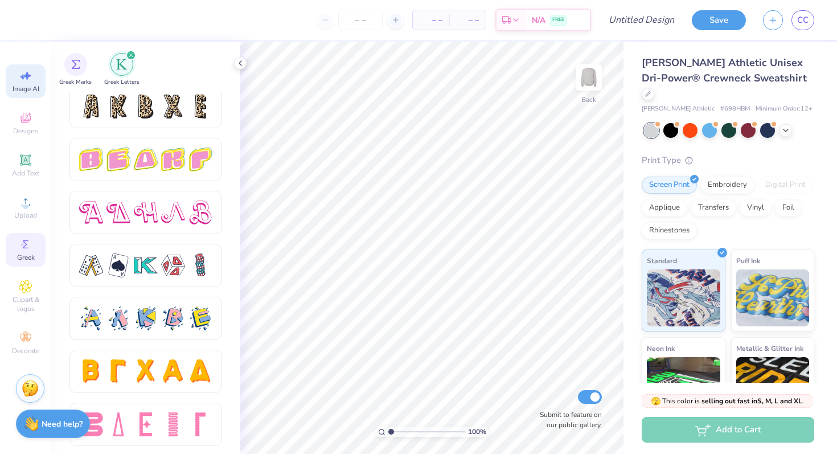
click at [25, 82] on icon at bounding box center [26, 76] width 14 height 14
select select "4"
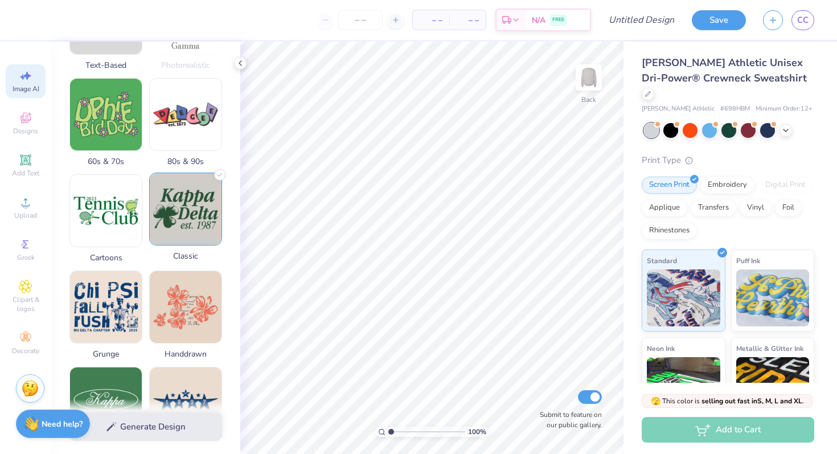
scroll to position [292, 0]
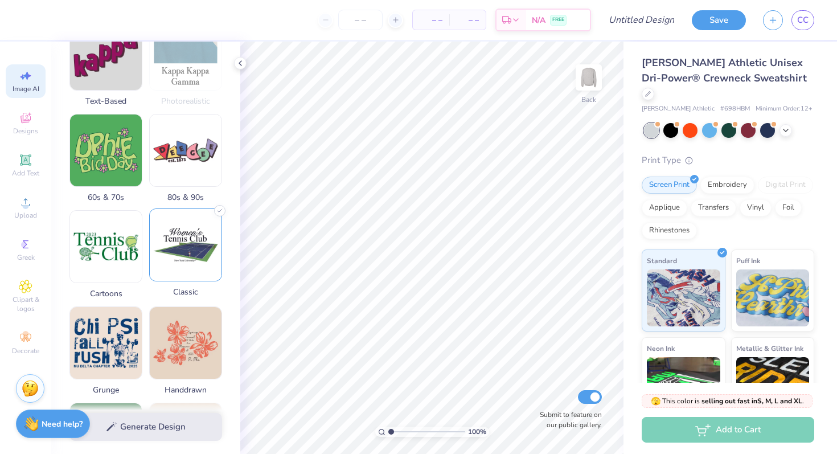
click at [171, 245] on img at bounding box center [186, 245] width 72 height 72
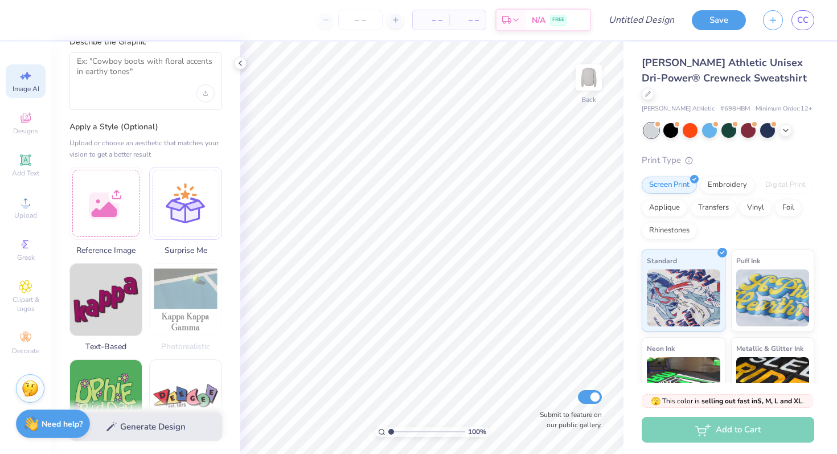
scroll to position [0, 0]
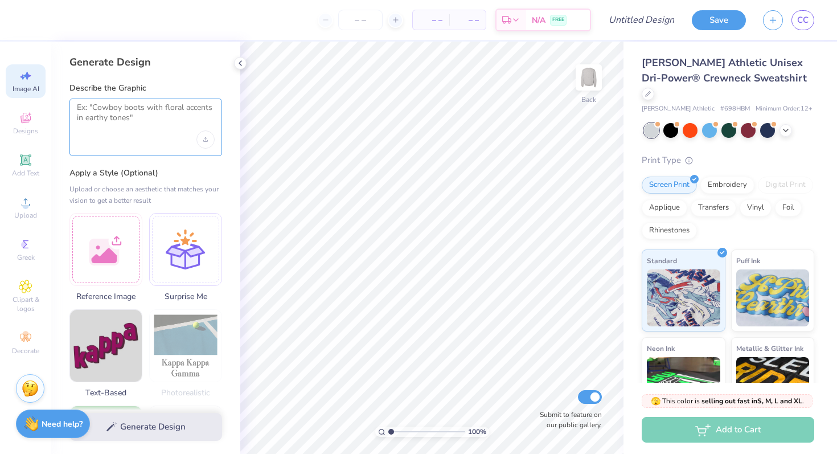
click at [133, 117] on textarea at bounding box center [146, 116] width 138 height 28
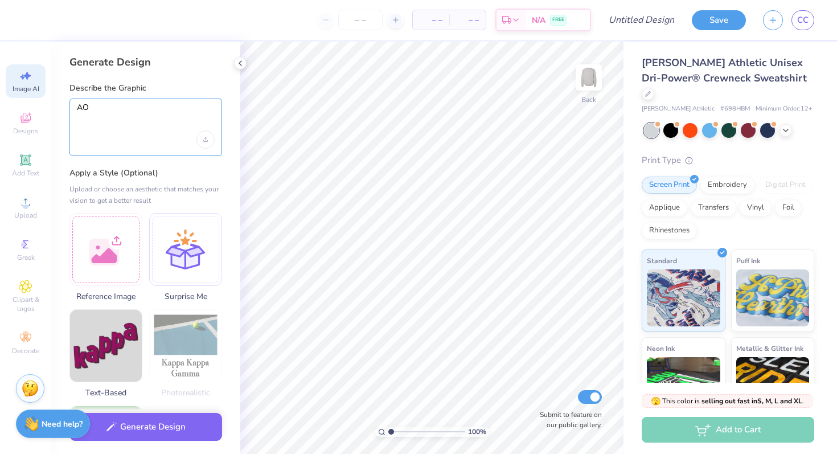
type textarea "A"
drag, startPoint x: 196, startPoint y: 121, endPoint x: 146, endPoint y: 121, distance: 50.7
click at [146, 121] on textarea "alpha, omicron, and pi greek letters across the chest in a polka dot" at bounding box center [146, 116] width 138 height 28
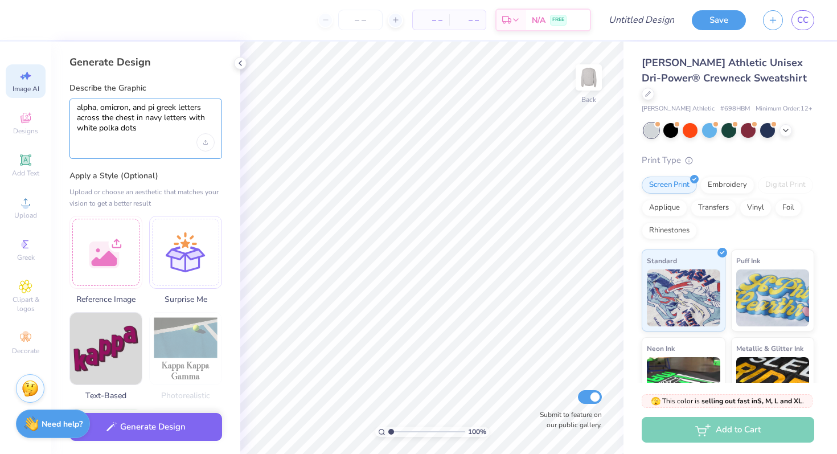
type textarea "alpha, omicron, and pi greek letters across the chest in navy letters with whit…"
click at [122, 254] on div at bounding box center [105, 250] width 73 height 73
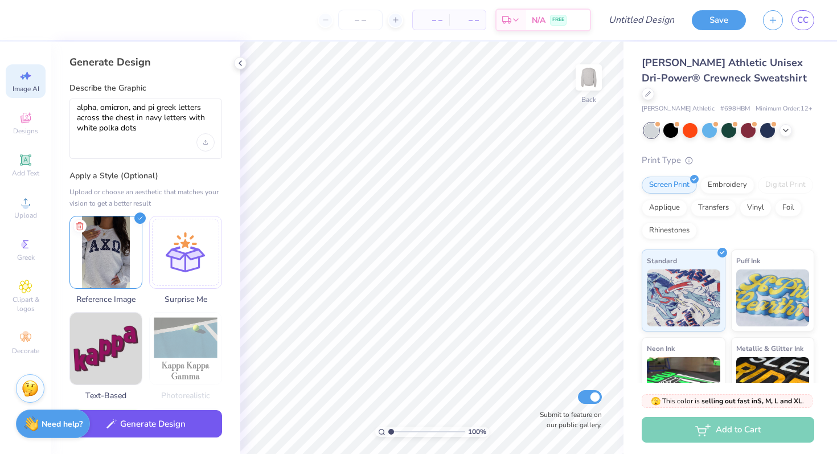
click at [148, 419] on button "Generate Design" at bounding box center [145, 424] width 153 height 28
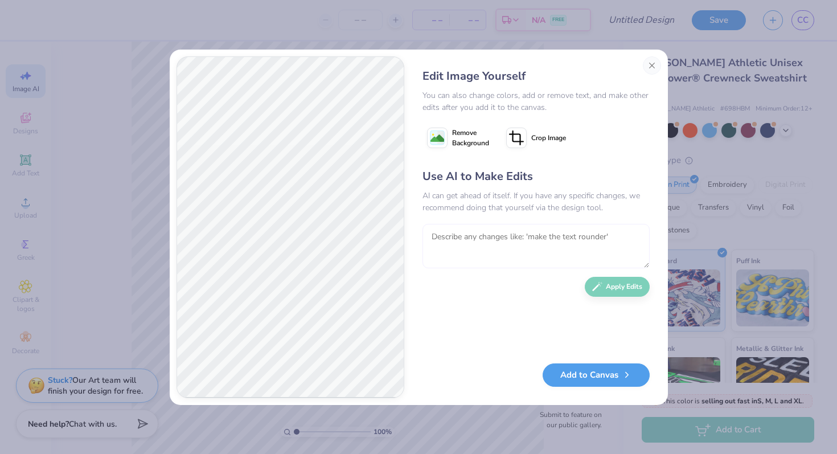
click at [536, 259] on textarea at bounding box center [536, 246] width 227 height 44
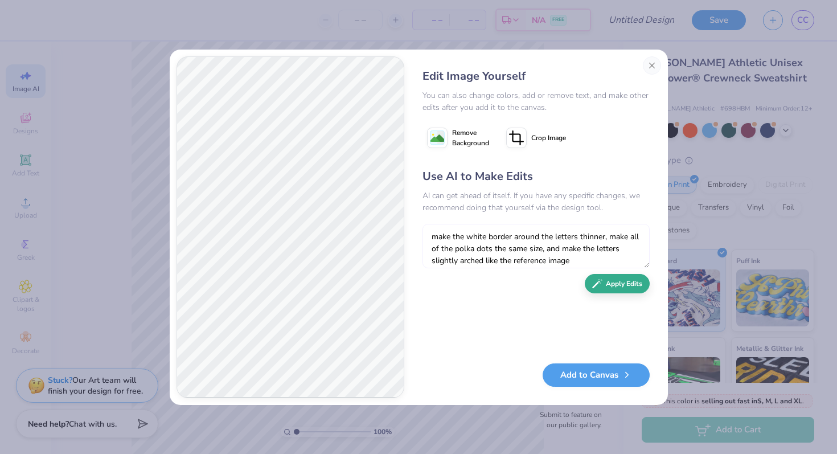
type textarea "make the white border around the letters thinner, make all of the polka dots th…"
click at [609, 288] on button "Apply Edits" at bounding box center [617, 284] width 65 height 20
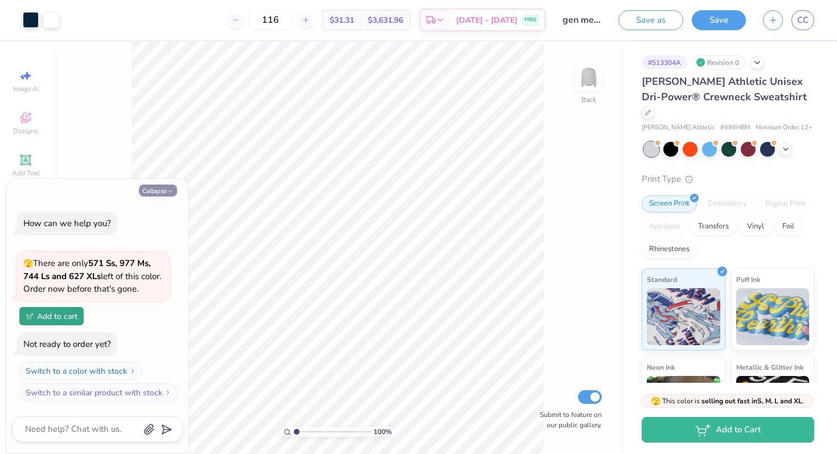
click at [150, 193] on button "Collapse" at bounding box center [158, 190] width 38 height 12
type textarea "x"
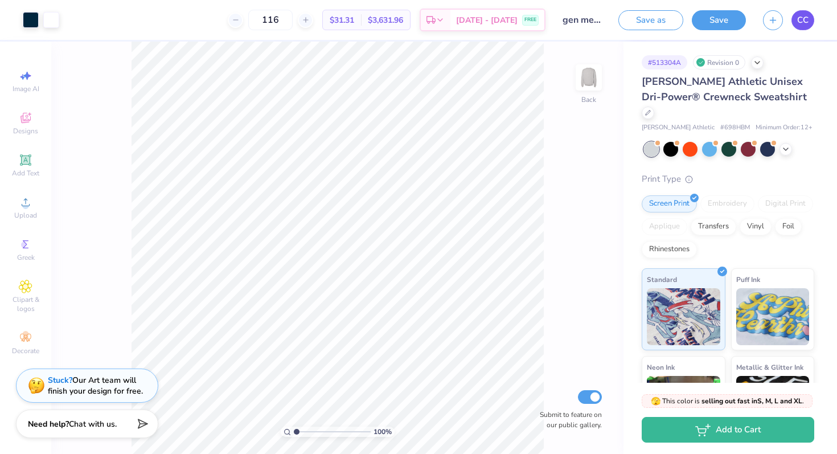
click at [795, 12] on link "CC" at bounding box center [802, 20] width 23 height 20
